Goal: Task Accomplishment & Management: Use online tool/utility

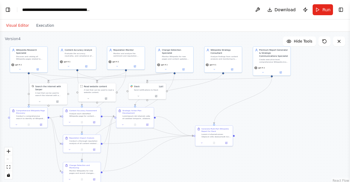
drag, startPoint x: 320, startPoint y: 127, endPoint x: 290, endPoint y: 126, distance: 30.7
click at [290, 126] on div ".deletable-edge-delete-btn { width: 20px; height: 20px; border: 0px solid #ffff…" at bounding box center [175, 108] width 350 height 152
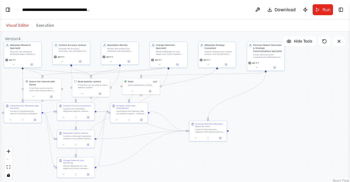
drag, startPoint x: 259, startPoint y: 118, endPoint x: 253, endPoint y: 114, distance: 7.8
click at [253, 114] on div ".deletable-edge-delete-btn { width: 20px; height: 20px; border: 0px solid #ffff…" at bounding box center [175, 108] width 350 height 152
click at [77, 137] on div "Conduct a thorough reputation analysis of all content related to {company_name}…" at bounding box center [79, 136] width 29 height 5
click at [65, 144] on icon at bounding box center [65, 144] width 2 height 2
click at [66, 144] on icon at bounding box center [65, 144] width 2 height 2
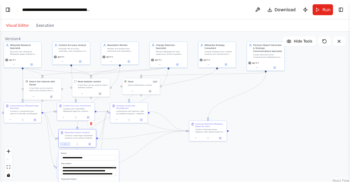
click at [66, 145] on icon at bounding box center [65, 144] width 2 height 2
click at [65, 144] on icon at bounding box center [64, 144] width 1 height 1
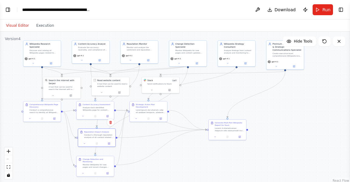
drag, startPoint x: 244, startPoint y: 100, endPoint x: 264, endPoint y: 98, distance: 20.8
click at [263, 98] on div ".deletable-edge-delete-btn { width: 20px; height: 20px; border: 0px solid #ffff…" at bounding box center [175, 108] width 350 height 152
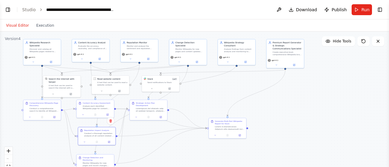
scroll to position [5003, 0]
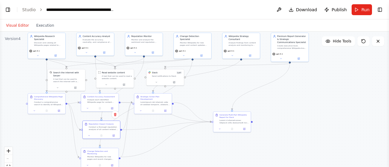
drag, startPoint x: 278, startPoint y: 120, endPoint x: 270, endPoint y: 119, distance: 7.4
click at [279, 118] on div ".deletable-edge-delete-btn { width: 20px; height: 20px; border: 0px solid #ffff…" at bounding box center [194, 108] width 389 height 152
click at [350, 8] on span "Run" at bounding box center [365, 10] width 8 height 6
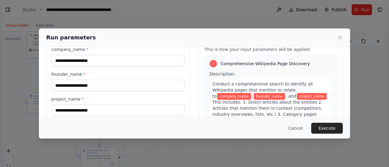
scroll to position [30, 0]
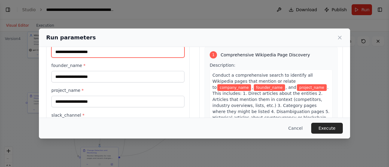
click at [132, 54] on input "company_name *" at bounding box center [117, 52] width 133 height 12
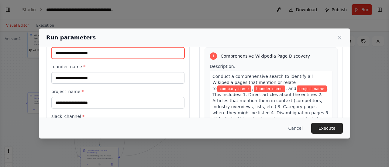
type input "**********"
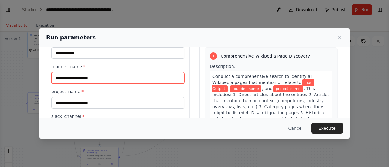
click at [111, 78] on input "founder_name *" at bounding box center [117, 78] width 133 height 12
type input "**********"
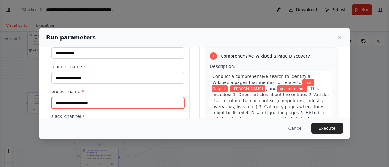
click at [102, 104] on input "project_name *" at bounding box center [117, 103] width 133 height 12
type input "*******"
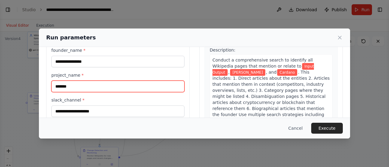
scroll to position [60, 0]
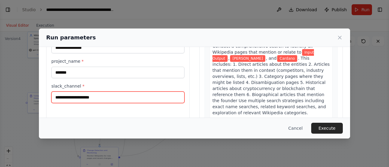
click at [106, 97] on input "slack_channel *" at bounding box center [117, 98] width 133 height 12
type input "**********"
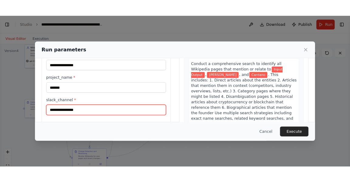
scroll to position [87, 0]
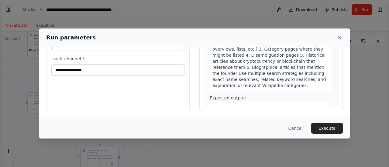
click at [337, 37] on icon at bounding box center [340, 38] width 6 height 6
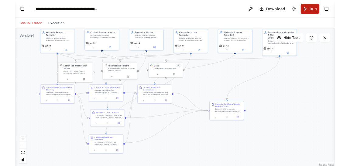
scroll to position [5003, 0]
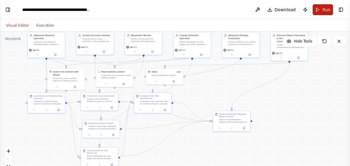
click at [326, 11] on span "Run" at bounding box center [326, 10] width 8 height 6
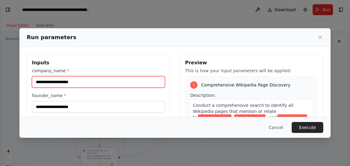
click at [126, 85] on input "company_name *" at bounding box center [98, 82] width 133 height 12
type input "**********"
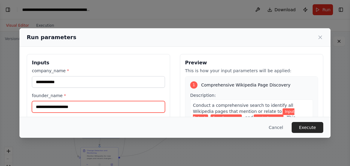
click at [101, 105] on input "founder_name *" at bounding box center [98, 107] width 133 height 12
type input "**********"
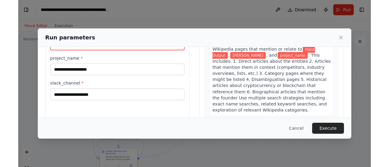
scroll to position [62, 0]
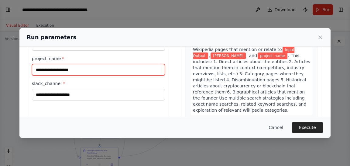
click at [121, 67] on input "project_name *" at bounding box center [98, 70] width 133 height 12
type input "*******"
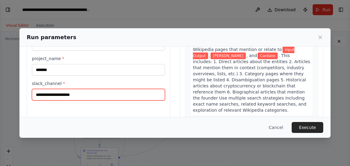
click at [99, 96] on input "slack_channel *" at bounding box center [98, 95] width 133 height 12
type input "**********"
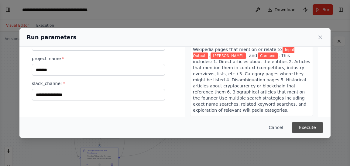
click at [304, 130] on button "Execute" at bounding box center [308, 127] width 32 height 11
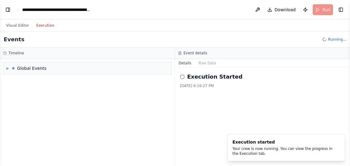
click at [45, 24] on button "Execution" at bounding box center [45, 25] width 25 height 7
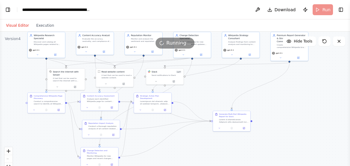
click at [18, 25] on button "Visual Editor" at bounding box center [17, 25] width 30 height 7
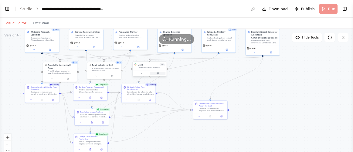
scroll to position [5011, 0]
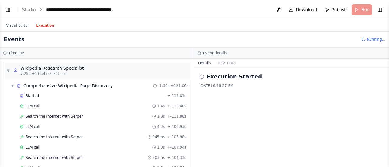
click at [36, 29] on button "Execution" at bounding box center [45, 25] width 25 height 7
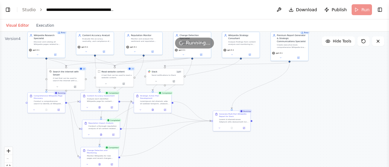
click at [17, 26] on button "Visual Editor" at bounding box center [17, 25] width 30 height 7
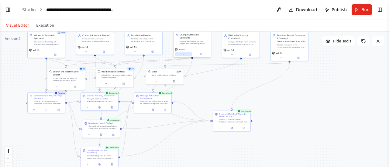
click at [184, 52] on button at bounding box center [183, 54] width 17 height 4
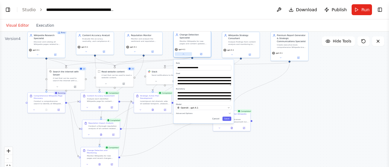
click at [184, 52] on button at bounding box center [183, 54] width 17 height 4
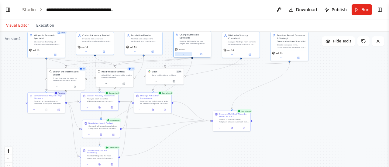
click at [184, 53] on icon at bounding box center [183, 54] width 2 height 2
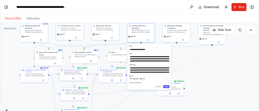
scroll to position [5639, 0]
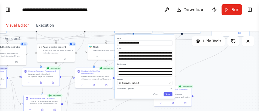
drag, startPoint x: 245, startPoint y: 70, endPoint x: 186, endPoint y: 45, distance: 63.7
click at [186, 45] on div ".deletable-edge-delete-btn { width: 20px; height: 20px; border: 0px solid #ffff…" at bounding box center [129, 108] width 259 height 152
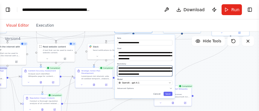
scroll to position [30, 0]
click at [227, 58] on div ".deletable-edge-delete-btn { width: 20px; height: 20px; border: 0px solid #ffff…" at bounding box center [129, 108] width 259 height 152
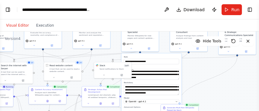
drag, startPoint x: 185, startPoint y: 53, endPoint x: 191, endPoint y: 72, distance: 20.3
click at [191, 72] on div ".deletable-edge-delete-btn { width: 20px; height: 20px; border: 0px solid #ffff…" at bounding box center [129, 108] width 259 height 152
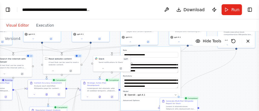
drag, startPoint x: 193, startPoint y: 71, endPoint x: 192, endPoint y: 64, distance: 7.0
click at [192, 64] on div ".deletable-edge-delete-btn { width: 20px; height: 20px; border: 0px solid #ffff…" at bounding box center [129, 108] width 259 height 152
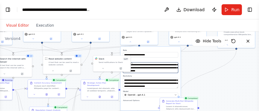
scroll to position [0, 0]
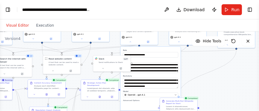
click at [194, 63] on div ".deletable-edge-delete-btn { width: 20px; height: 20px; border: 0px solid #ffff…" at bounding box center [129, 108] width 259 height 152
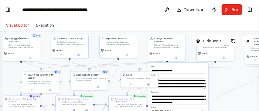
drag, startPoint x: 191, startPoint y: 64, endPoint x: 219, endPoint y: 80, distance: 31.8
click at [219, 80] on div ".deletable-edge-delete-btn { width: 20px; height: 20px; border: 0px solid #ffff…" at bounding box center [129, 108] width 259 height 152
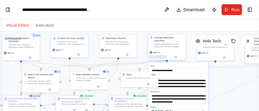
click at [159, 57] on icon at bounding box center [157, 57] width 1 height 1
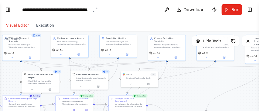
click at [73, 11] on div "**********" at bounding box center [56, 10] width 68 height 6
drag, startPoint x: 81, startPoint y: 9, endPoint x: 146, endPoint y: 10, distance: 65.0
click at [146, 10] on header "**********" at bounding box center [129, 9] width 259 height 19
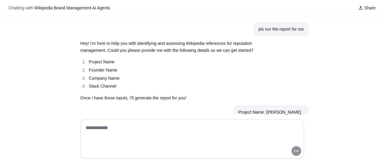
scroll to position [30, 0]
